Goal: Task Accomplishment & Management: Use online tool/utility

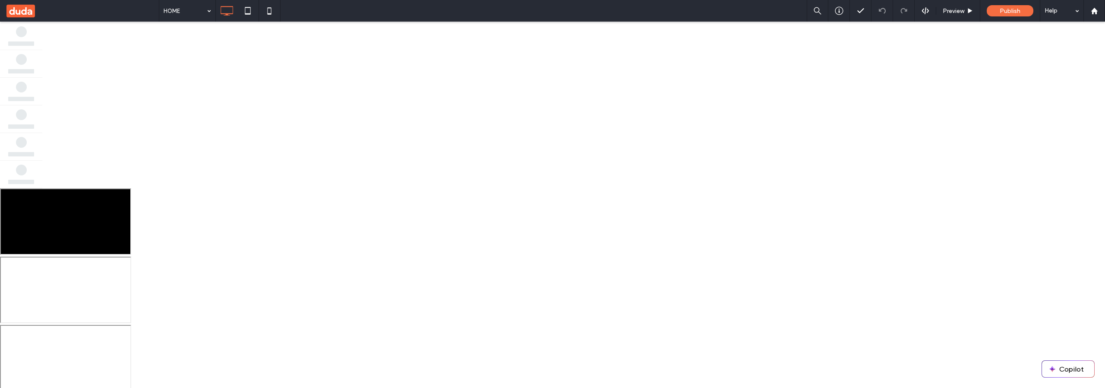
click at [23, 11] on use at bounding box center [20, 10] width 28 height 13
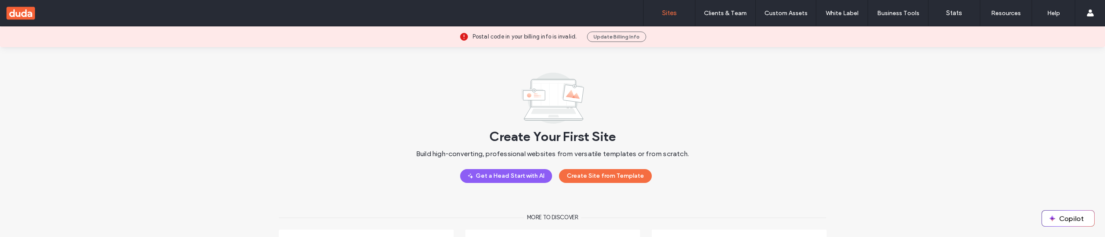
click at [124, 63] on div "Create Your First Site Build high-converting, professional websites from versat…" at bounding box center [552, 189] width 1105 height 285
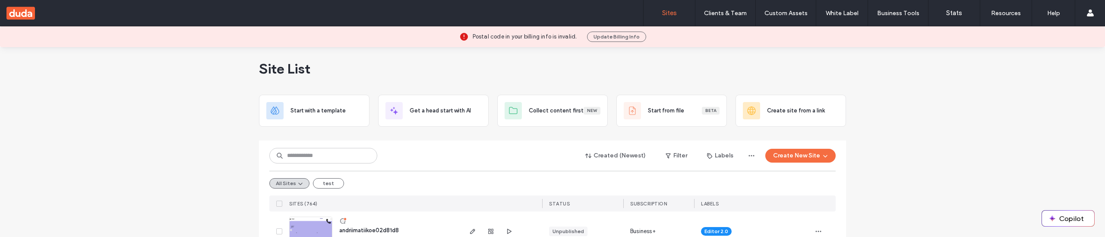
scroll to position [5, 0]
